Goal: Information Seeking & Learning: Learn about a topic

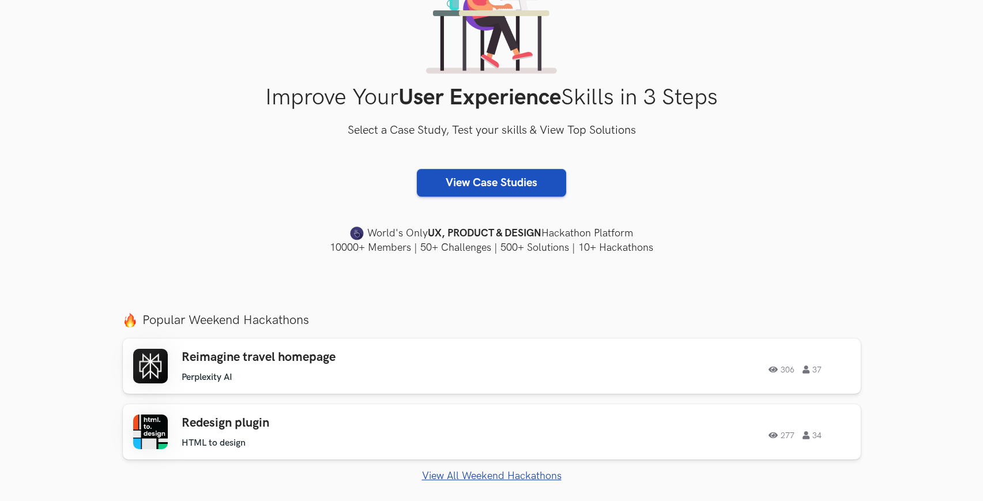
scroll to position [287, 0]
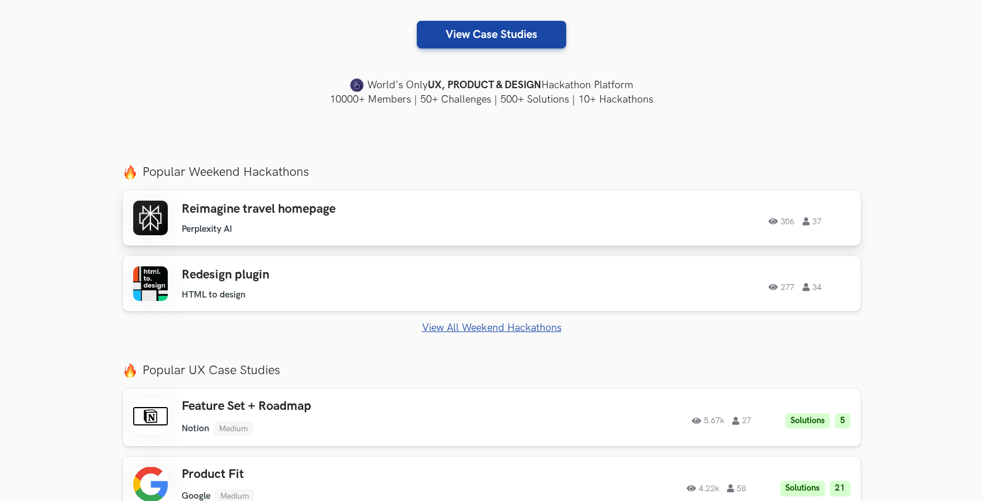
click at [350, 209] on h3 "Reimagine travel homepage" at bounding box center [346, 209] width 328 height 15
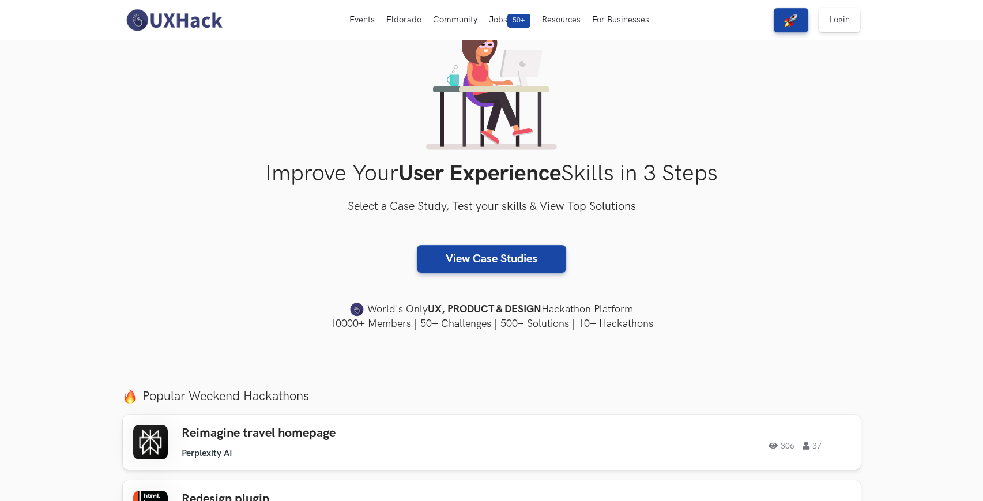
scroll to position [0, 0]
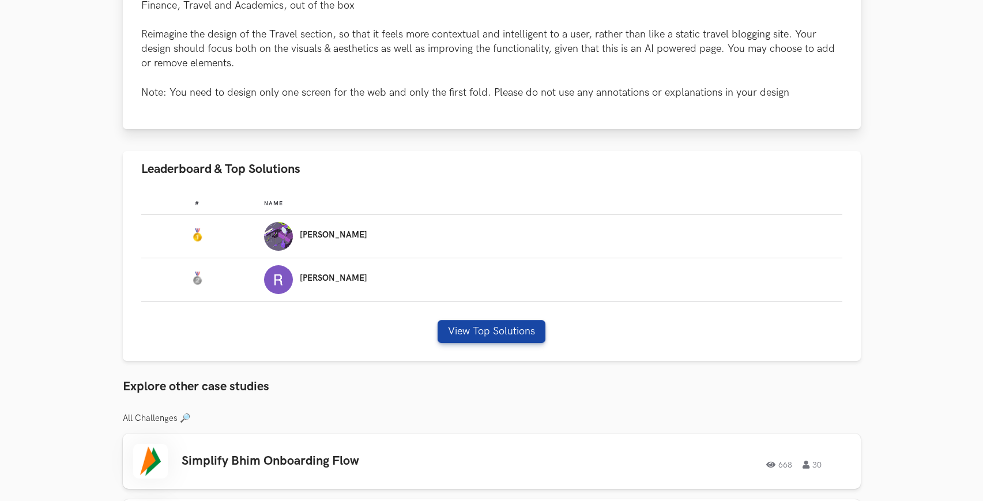
scroll to position [649, 0]
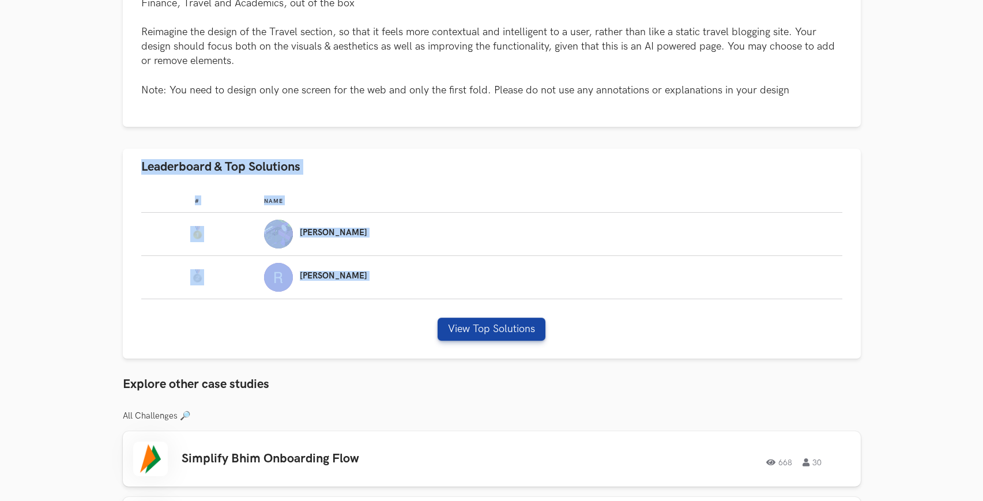
drag, startPoint x: 105, startPoint y: 159, endPoint x: 878, endPoint y: 313, distance: 788.6
click at [878, 313] on section "Perplexity AI: Reimagine travel homepage 306 37 Solutions 5 View Top Solutions …" at bounding box center [491, 84] width 983 height 1387
drag, startPoint x: 895, startPoint y: 313, endPoint x: 236, endPoint y: 162, distance: 676.4
click at [236, 162] on section "Perplexity AI: Reimagine travel homepage 306 37 Solutions 5 View Top Solutions …" at bounding box center [491, 84] width 983 height 1387
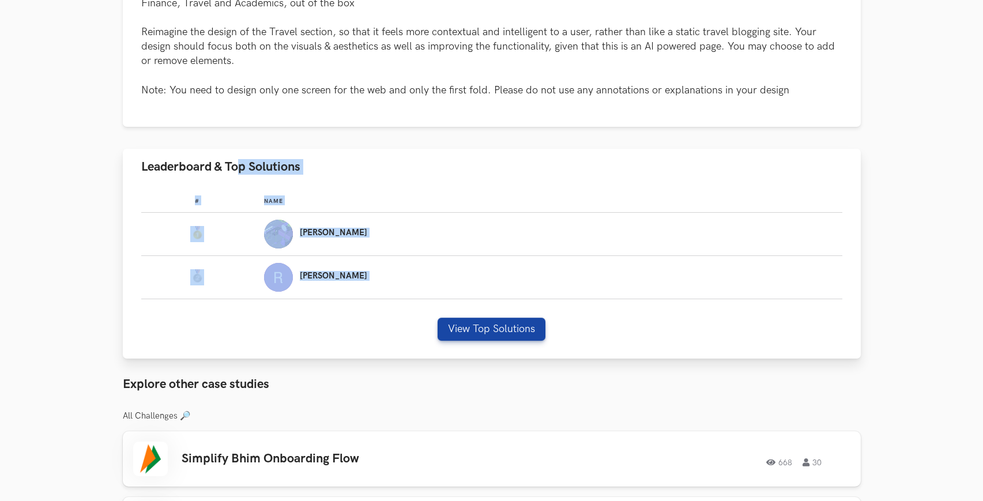
click at [236, 162] on span "Leaderboard & Top Solutions" at bounding box center [220, 167] width 159 height 16
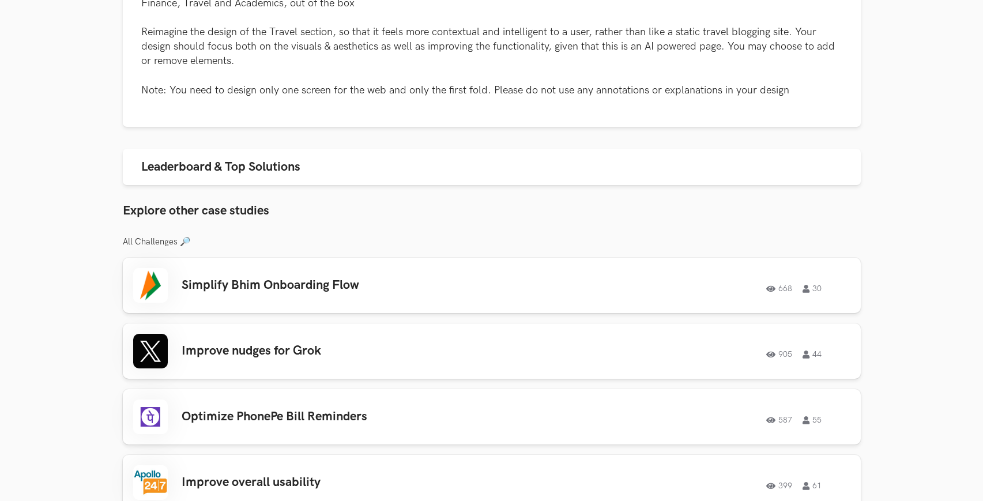
click at [120, 167] on section "Perplexity AI: Reimagine travel homepage 306 37 Solutions 5 View Top Solutions …" at bounding box center [491, 17] width 983 height 1253
click at [145, 163] on span "Leaderboard & Top Solutions" at bounding box center [220, 167] width 159 height 16
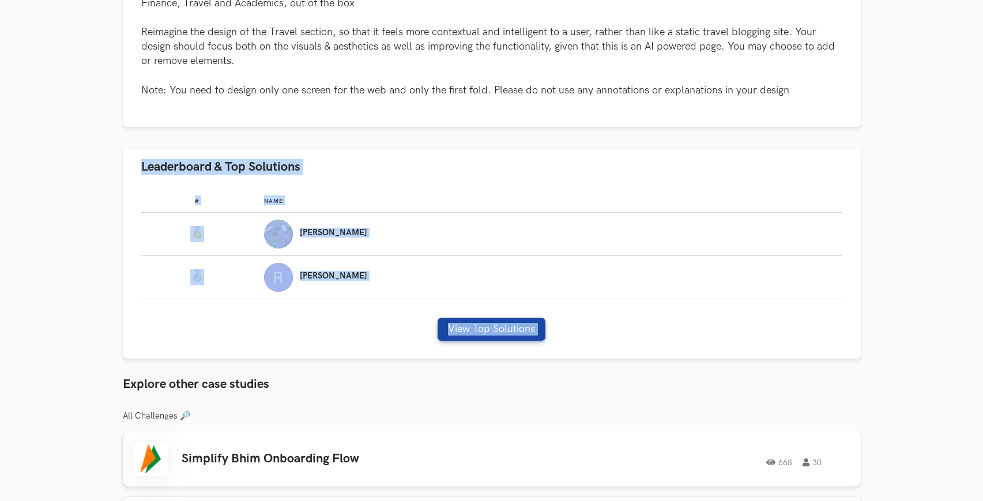
drag, startPoint x: 81, startPoint y: 157, endPoint x: 748, endPoint y: 401, distance: 710.0
click at [748, 401] on section "Perplexity AI: Reimagine travel homepage 306 37 Solutions 5 View Top Solutions …" at bounding box center [491, 249] width 983 height 1716
click at [704, 398] on div "Perplexity AI: Reimagine travel homepage 306 37 Solutions 5 View Top Solutions …" at bounding box center [492, 249] width 738 height 1695
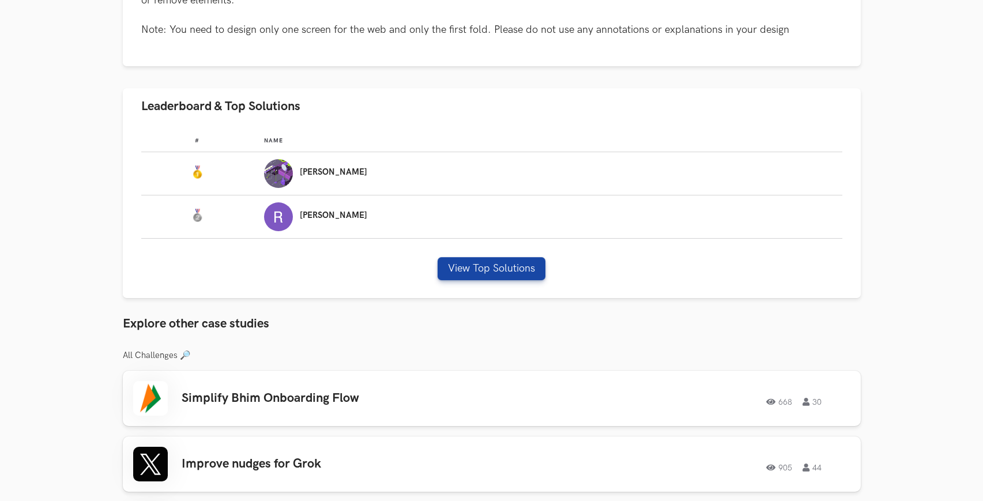
scroll to position [821, 0]
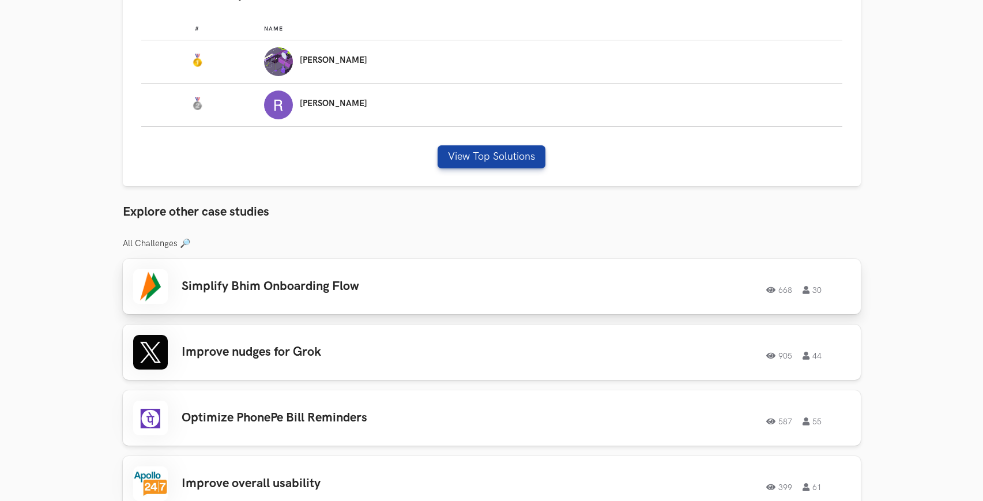
click at [438, 292] on h3 "Simplify Bhim Onboarding Flow" at bounding box center [346, 286] width 328 height 15
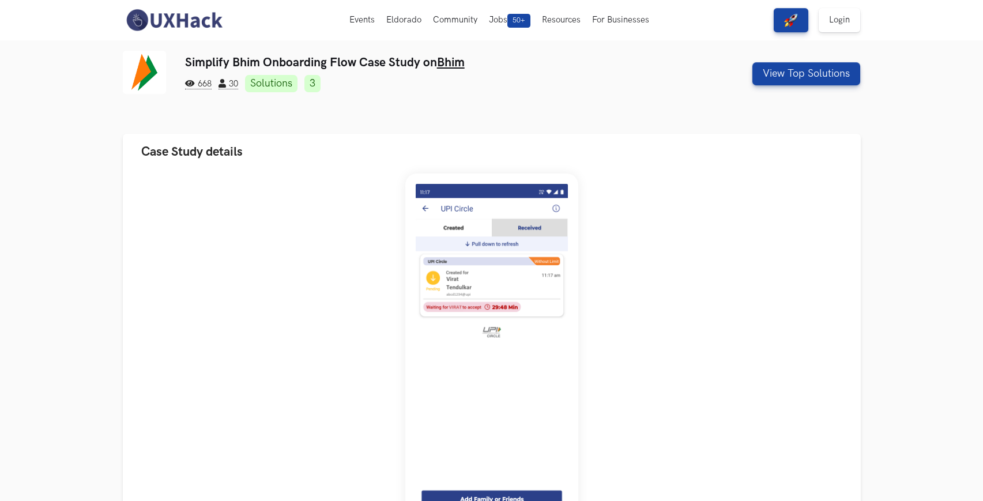
drag, startPoint x: 174, startPoint y: 63, endPoint x: 181, endPoint y: 63, distance: 7.5
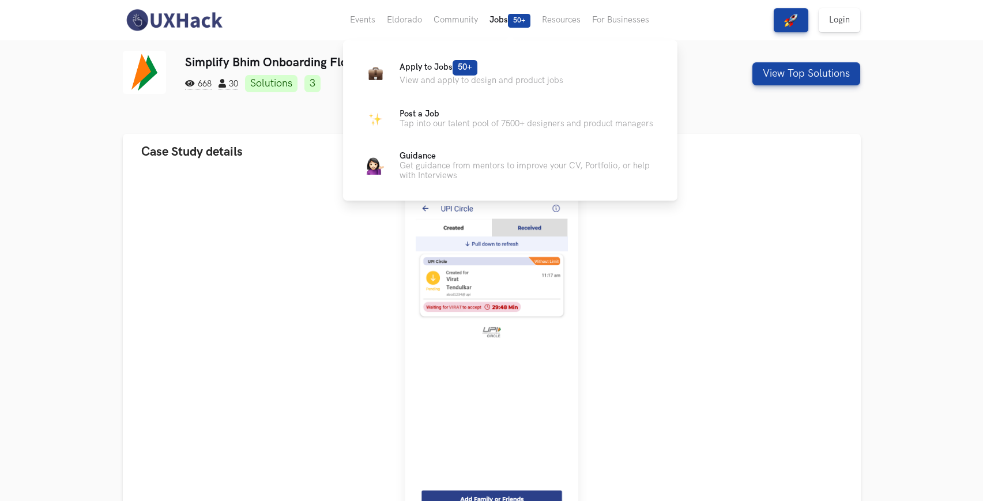
click at [502, 14] on button "Jobs 50+" at bounding box center [510, 20] width 52 height 40
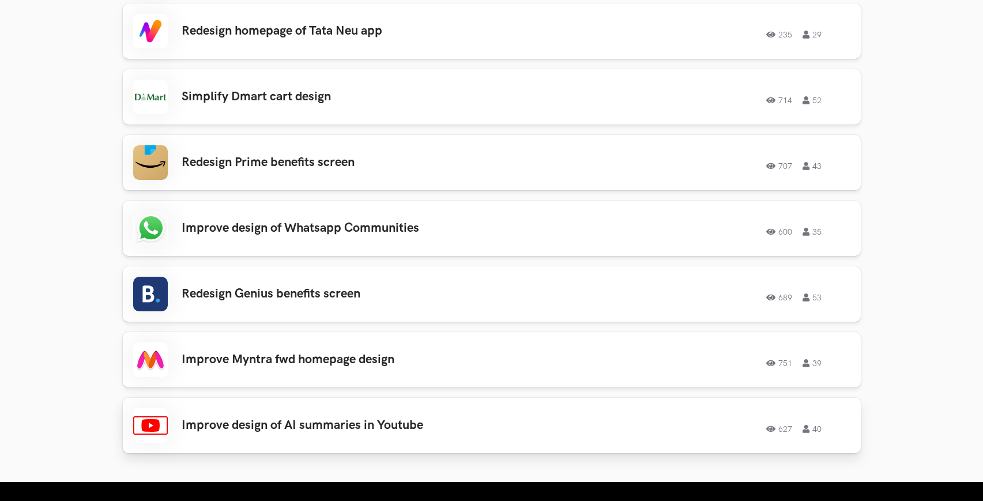
scroll to position [1762, 0]
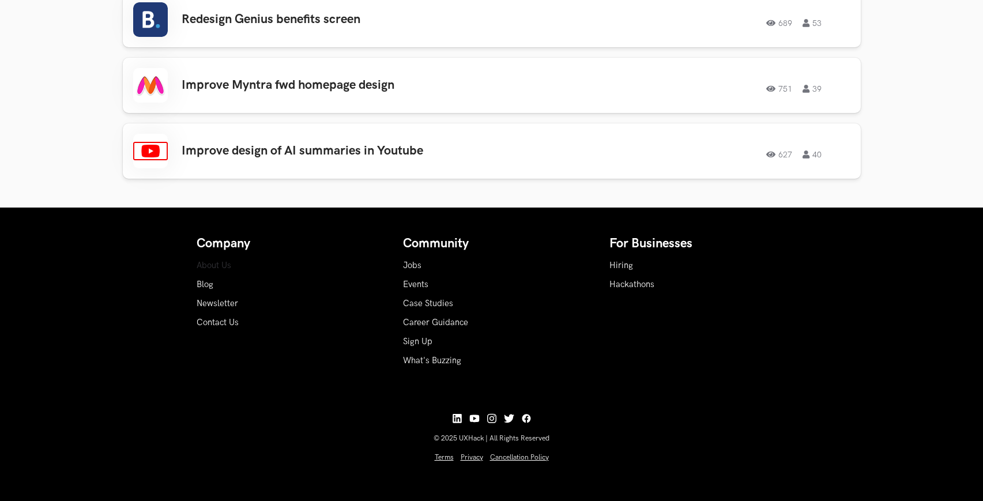
click at [220, 263] on link "About Us" at bounding box center [214, 266] width 35 height 10
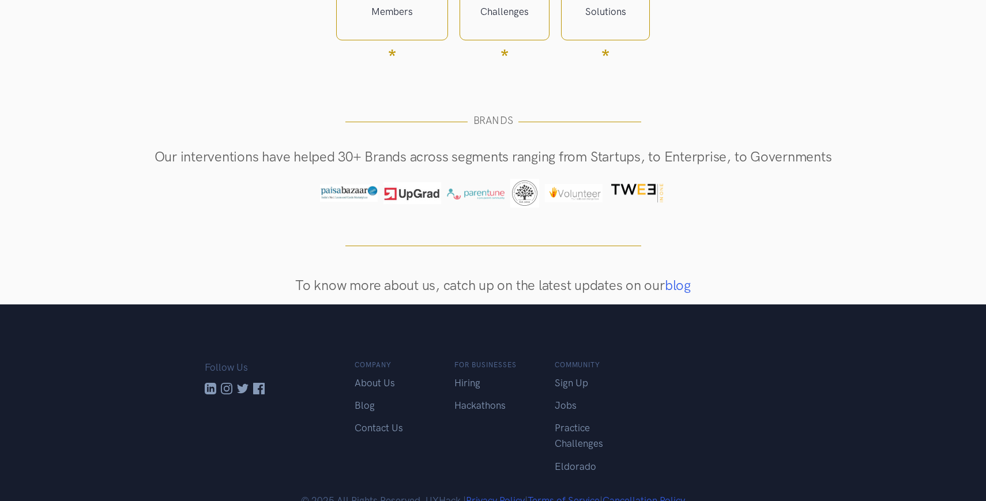
scroll to position [847, 0]
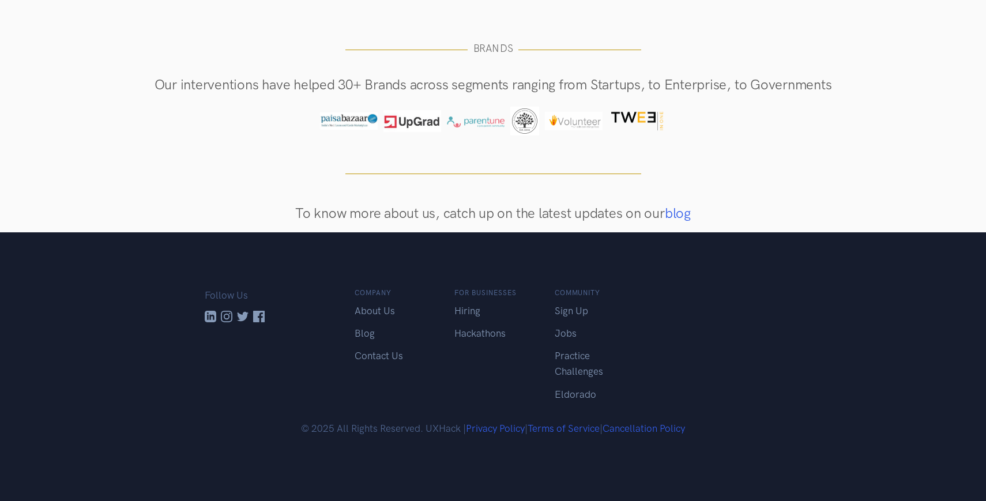
click at [471, 299] on div "For Businesses Hiring Hackathons" at bounding box center [493, 349] width 100 height 122
